Goal: Information Seeking & Learning: Learn about a topic

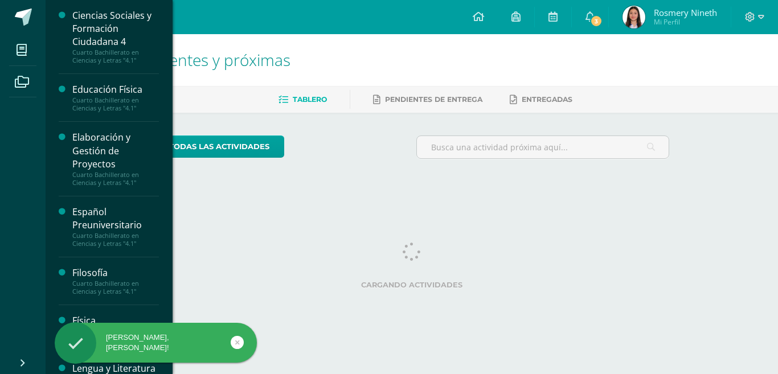
click at [28, 48] on span at bounding box center [22, 50] width 26 height 26
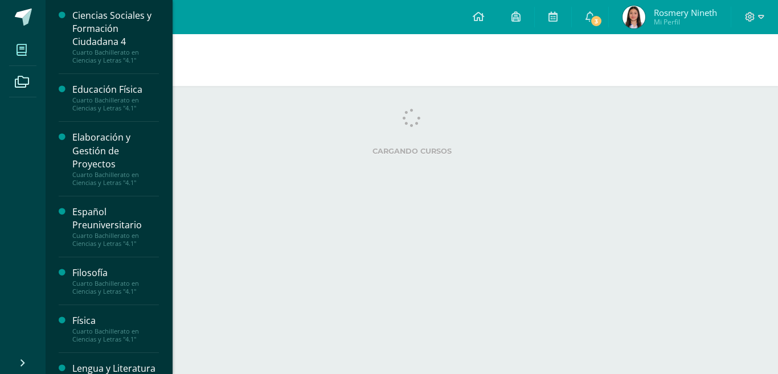
click at [25, 45] on icon at bounding box center [22, 49] width 10 height 11
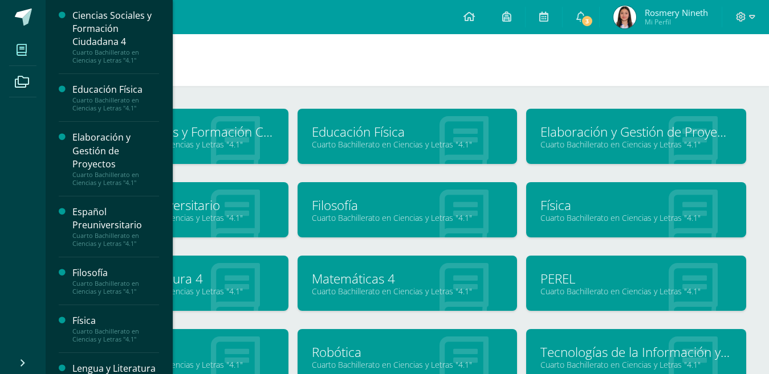
scroll to position [19, 0]
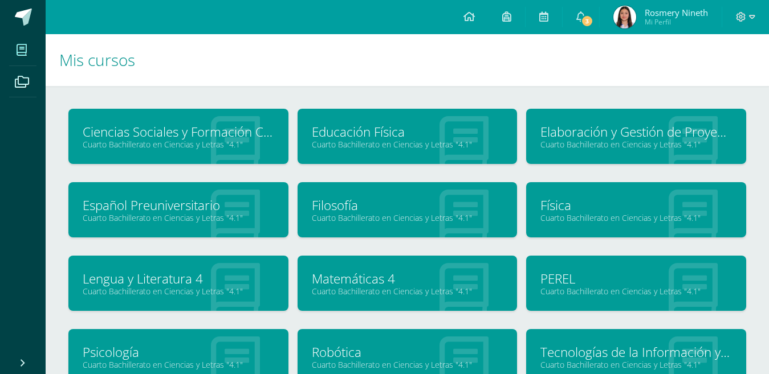
click at [213, 345] on link "Psicología" at bounding box center [178, 353] width 191 height 18
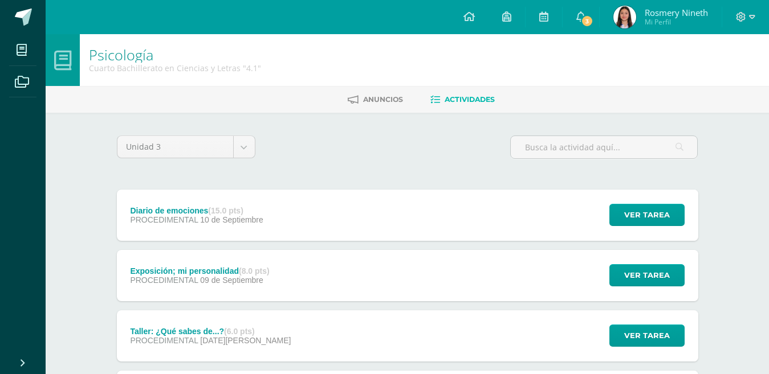
click at [274, 215] on div "Diario de emociones (15.0 pts) PROCEDIMENTAL [DATE]" at bounding box center [197, 215] width 160 height 51
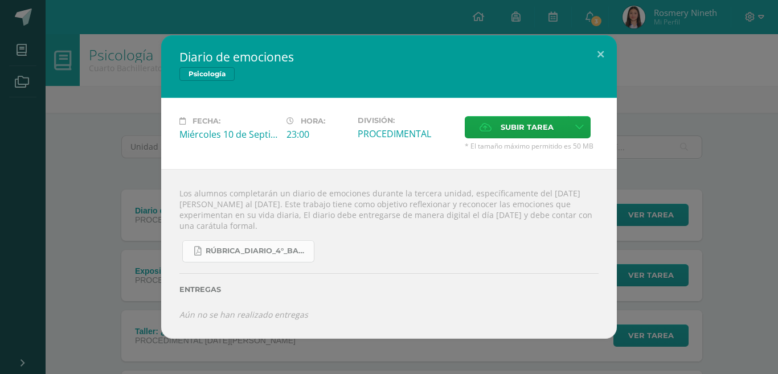
click at [268, 250] on span "RÚBRICA_DIARIO_4°_BACHI.pdf" at bounding box center [257, 251] width 103 height 9
